Goal: Information Seeking & Learning: Learn about a topic

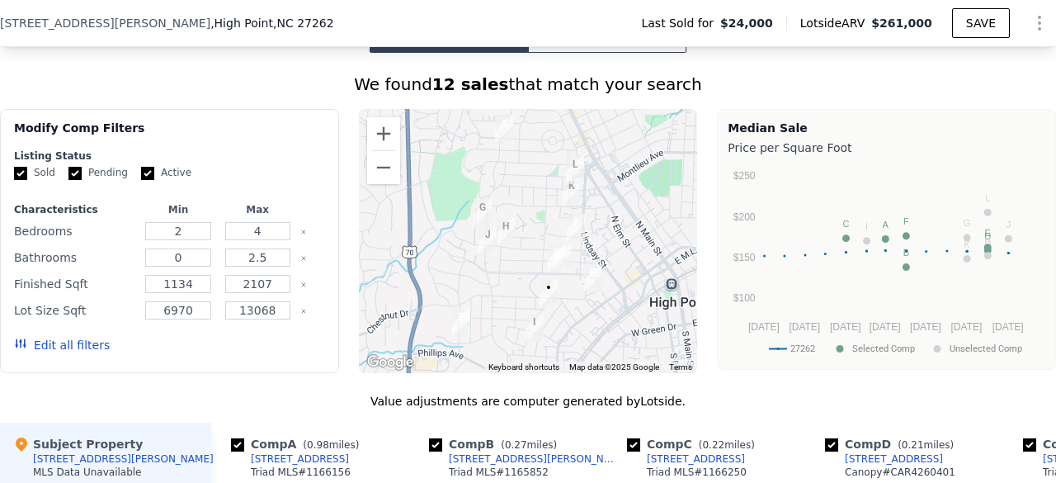
scroll to position [1266, 0]
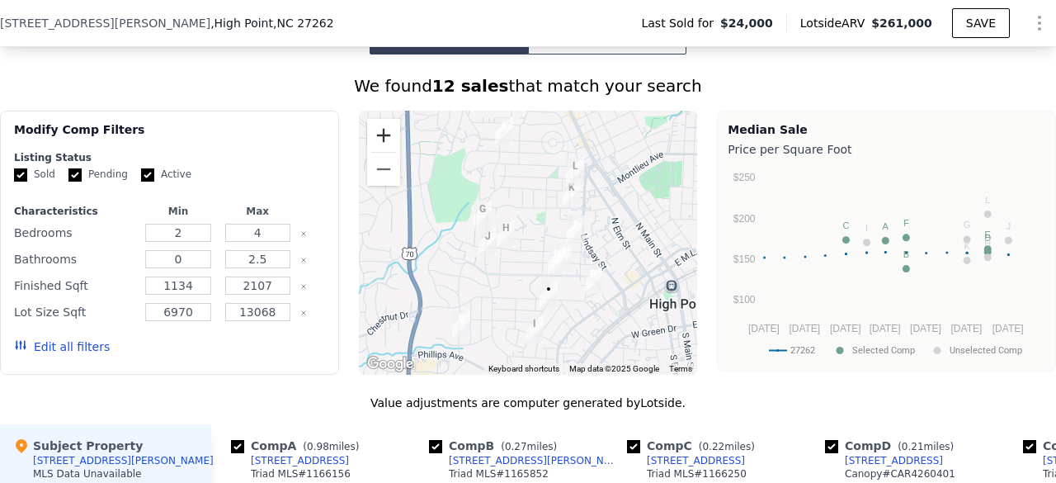
click at [371, 139] on button "Zoom in" at bounding box center [383, 135] width 33 height 33
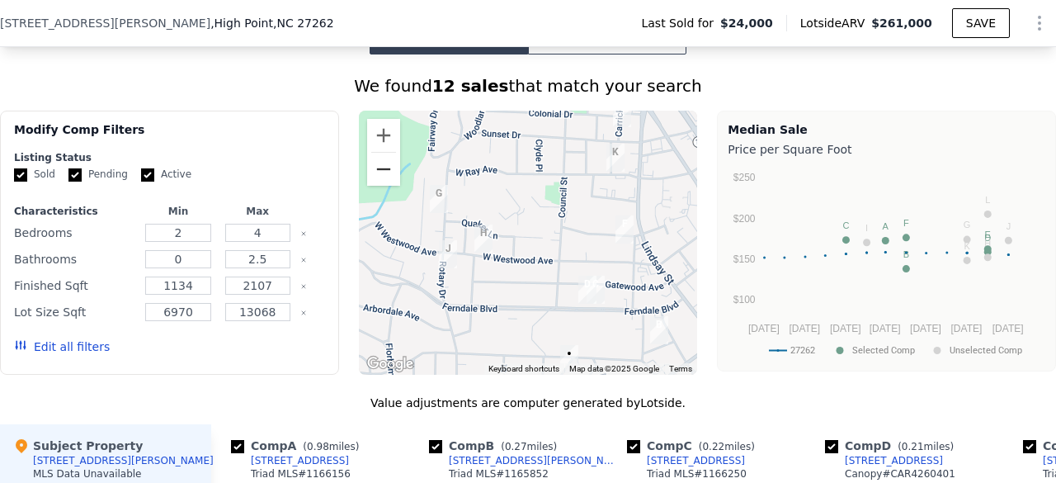
click at [386, 184] on button "Zoom out" at bounding box center [383, 169] width 33 height 33
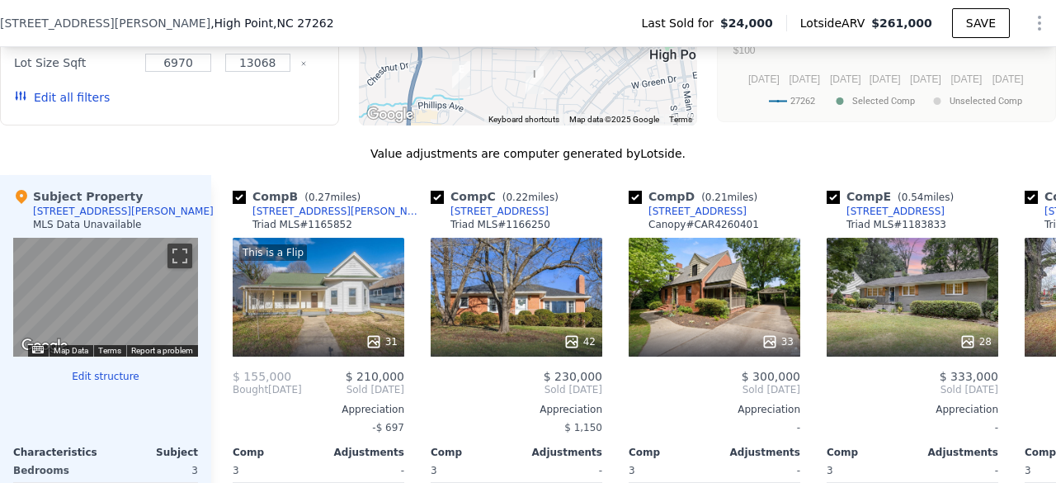
scroll to position [0, 193]
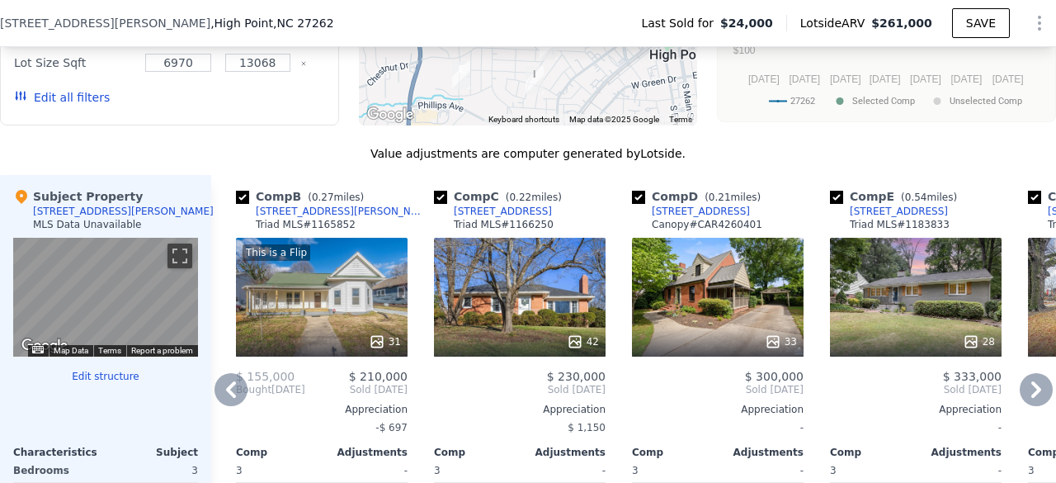
click at [340, 326] on div "This is a Flip 31" at bounding box center [322, 297] width 172 height 119
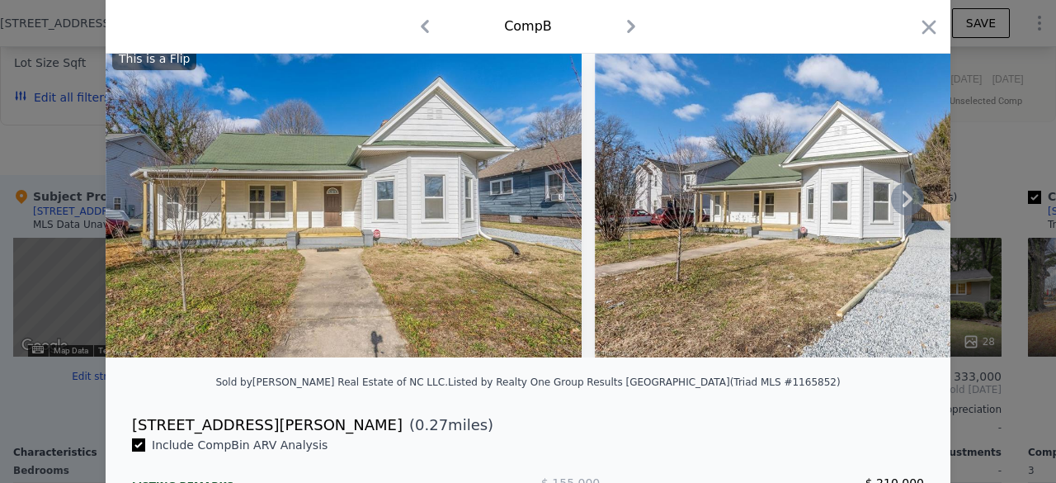
scroll to position [68, 0]
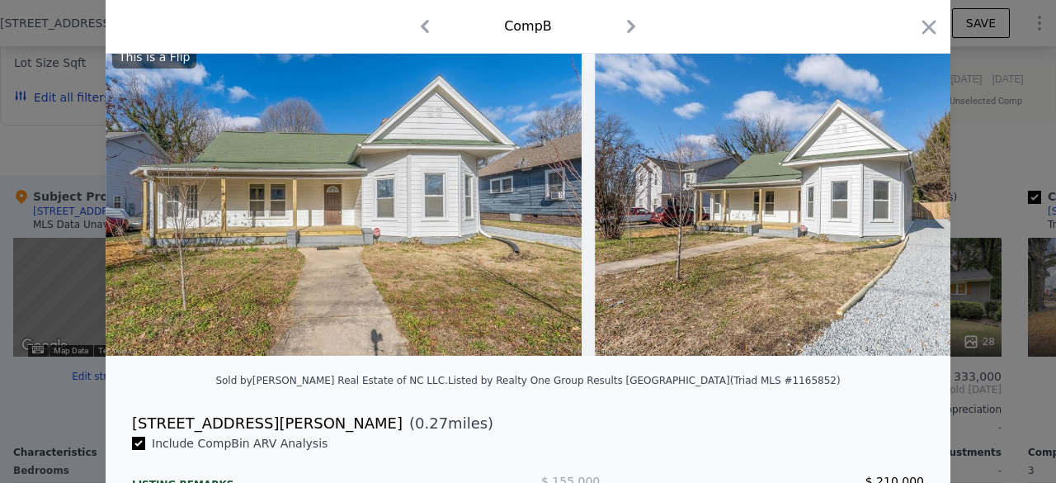
click at [74, 380] on div at bounding box center [528, 241] width 1056 height 483
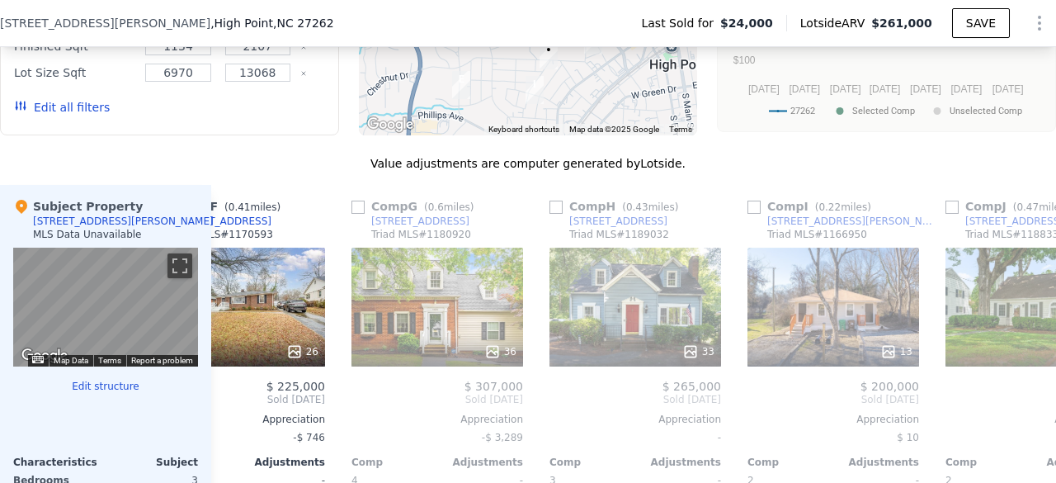
scroll to position [0, 1069]
click at [834, 155] on div "We found 12 sales that match your search Filters Map Prices Modify Comp Filters…" at bounding box center [528, 290] width 1056 height 910
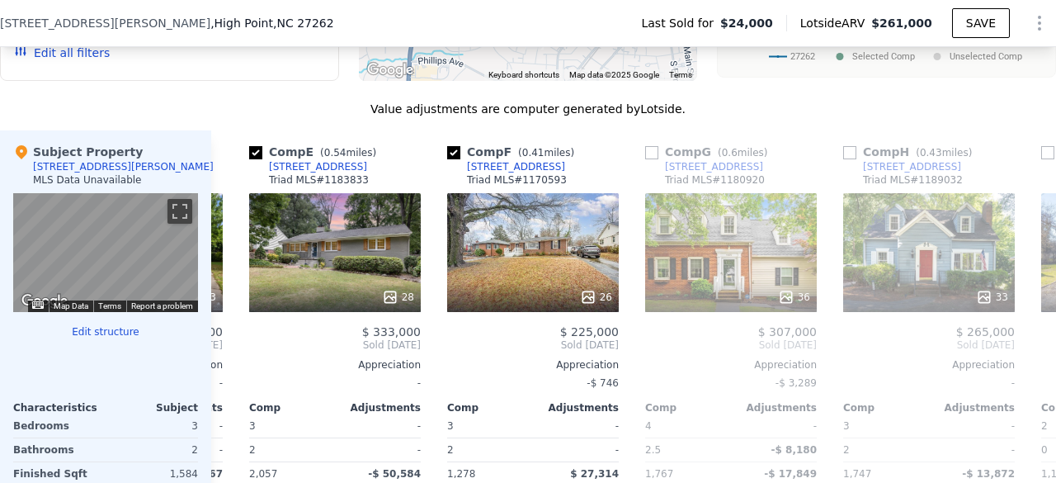
scroll to position [0, 773]
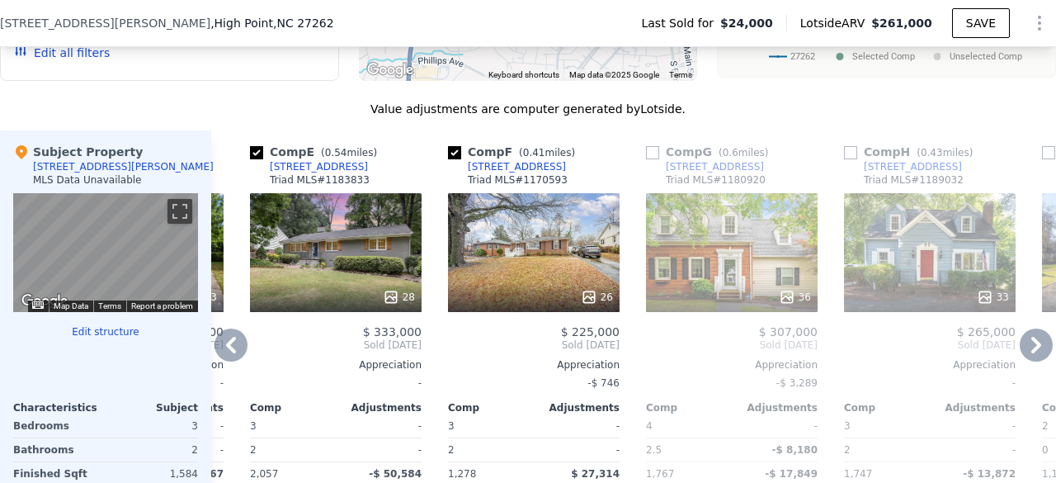
click at [343, 338] on div "$ 333,000" at bounding box center [336, 331] width 172 height 13
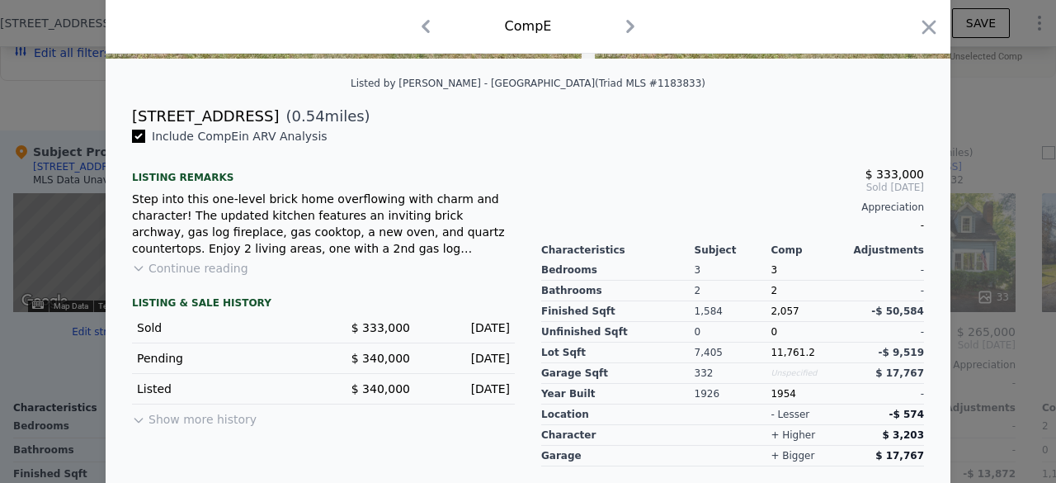
scroll to position [413, 0]
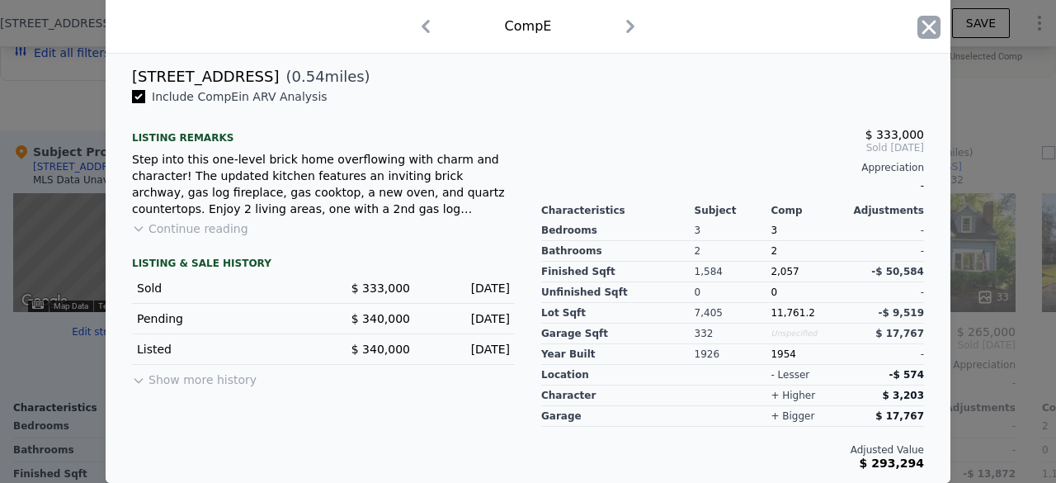
click at [923, 27] on icon "button" at bounding box center [930, 27] width 14 height 14
